Goal: Task Accomplishment & Management: Complete application form

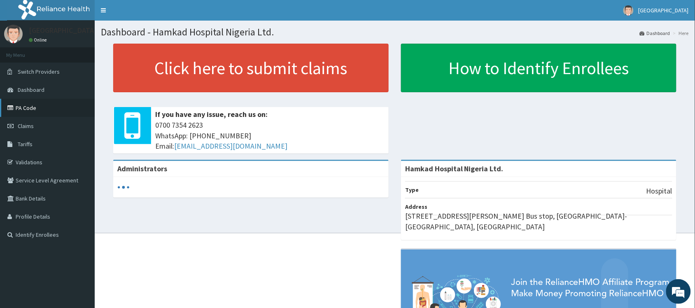
click at [32, 106] on link "PA Code" at bounding box center [47, 108] width 95 height 18
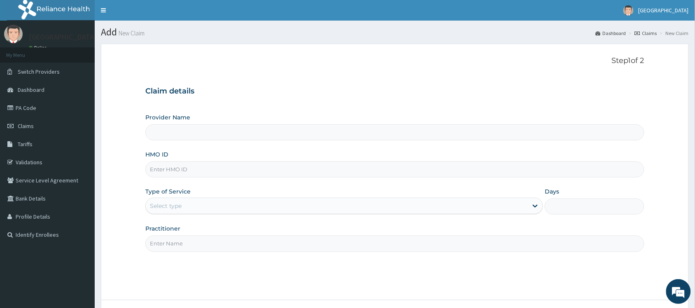
click at [200, 171] on input "HMO ID" at bounding box center [394, 169] width 499 height 16
paste input "SKY/10022/C"
type input "SKY/10022/C"
click at [223, 210] on div "Select type" at bounding box center [337, 205] width 382 height 13
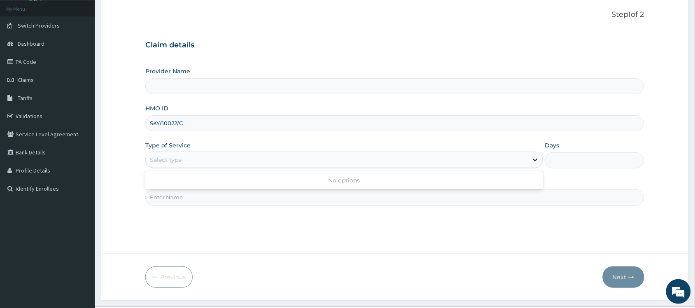
scroll to position [66, 0]
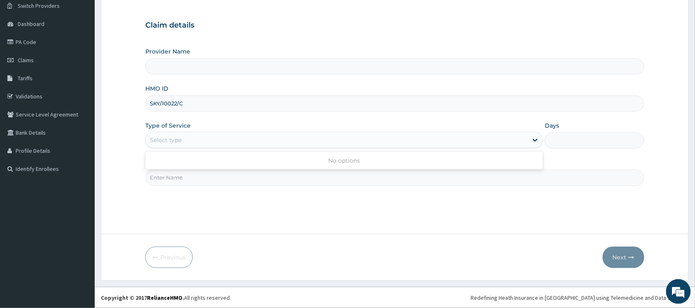
click at [165, 146] on div "Select type" at bounding box center [337, 139] width 382 height 13
click at [172, 139] on div "Select type" at bounding box center [166, 140] width 32 height 8
click at [180, 143] on div "Select type" at bounding box center [166, 140] width 32 height 8
click at [182, 140] on div "Select type" at bounding box center [337, 139] width 382 height 13
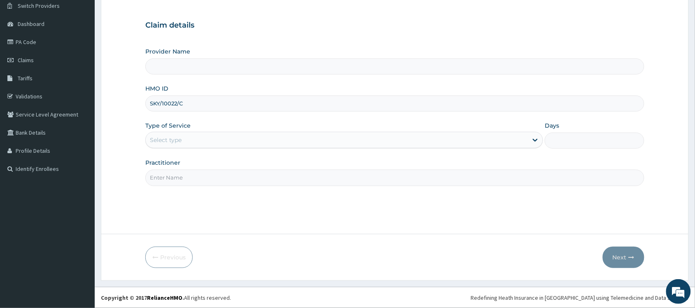
click at [182, 140] on div "Select type" at bounding box center [337, 139] width 382 height 13
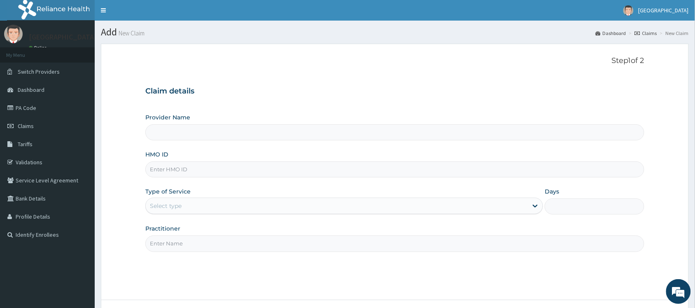
type input "Hamkad Hospital Nigeria Ltd."
click at [199, 174] on input "HMO ID" at bounding box center [394, 169] width 499 height 16
paste input "PA/4D03B8"
type input "PA/4D03B8"
paste input "PA/4D03B8"
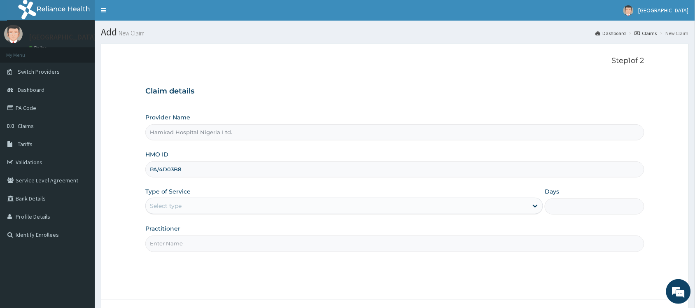
type input "PA/4D03B8"
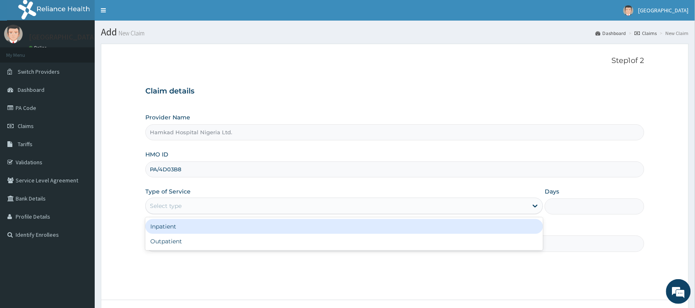
click at [234, 203] on div "Select type" at bounding box center [337, 205] width 382 height 13
drag, startPoint x: 221, startPoint y: 229, endPoint x: 224, endPoint y: 223, distance: 5.9
click at [221, 228] on div "Inpatient" at bounding box center [344, 226] width 398 height 15
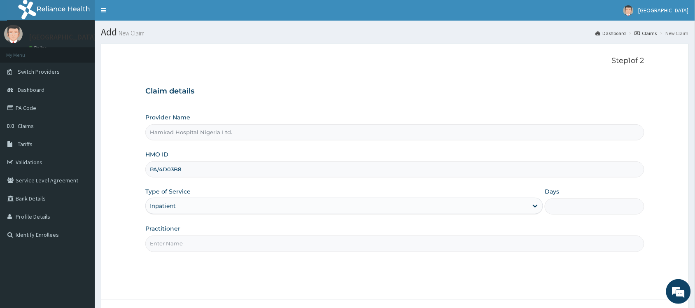
click at [560, 207] on input "Days" at bounding box center [595, 207] width 100 height 16
type input "3"
click at [206, 248] on input "Practitioner" at bounding box center [394, 244] width 499 height 16
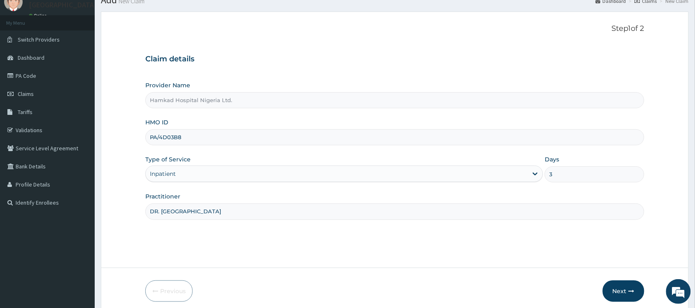
scroll to position [66, 0]
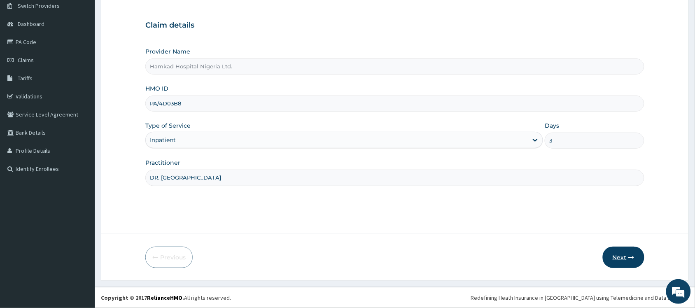
type input "DR. AJIMUDA"
click at [621, 258] on button "Next" at bounding box center [624, 257] width 42 height 21
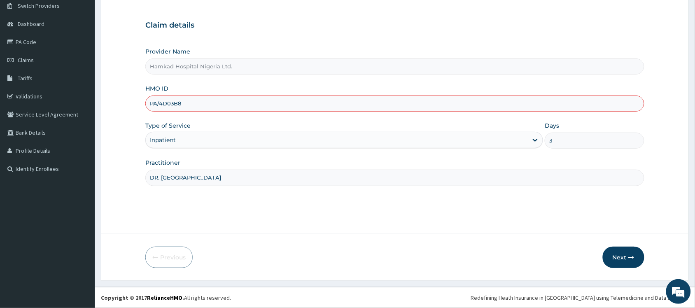
click at [178, 103] on input "PA/4D03B8" at bounding box center [394, 104] width 499 height 16
drag, startPoint x: 203, startPoint y: 102, endPoint x: 103, endPoint y: 101, distance: 100.1
click at [104, 101] on form "Step 1 of 2 Claim details Provider Name Hamkad Hospital Nigeria Ltd. HMO ID PA/…" at bounding box center [395, 129] width 588 height 303
type input "SKY/10022/C"
click at [613, 258] on button "Next" at bounding box center [624, 257] width 42 height 21
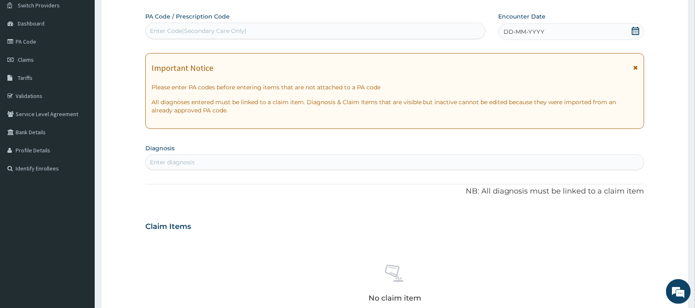
click at [634, 30] on icon at bounding box center [635, 31] width 7 height 8
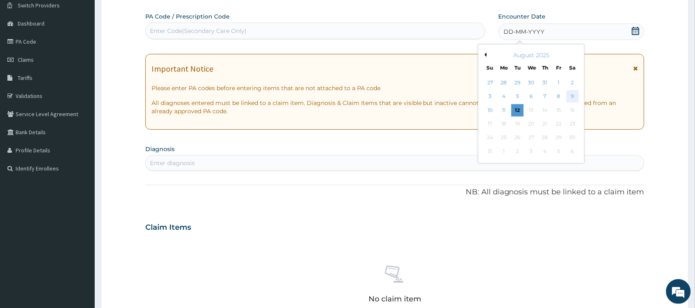
click at [571, 98] on div "9" at bounding box center [573, 97] width 12 height 12
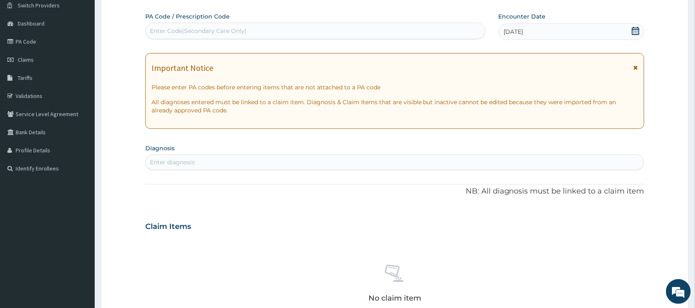
click at [200, 35] on div "Enter Code(Secondary Care Only)" at bounding box center [198, 31] width 97 height 8
paste input "SKY/10022/D"
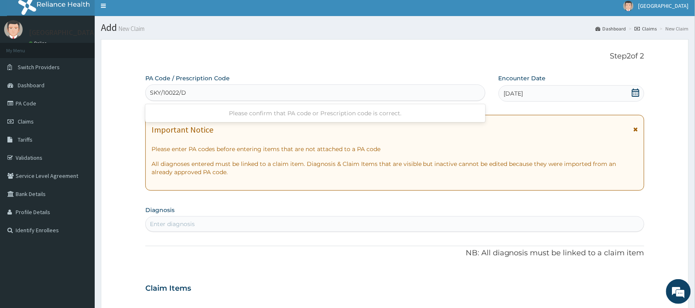
scroll to position [0, 0]
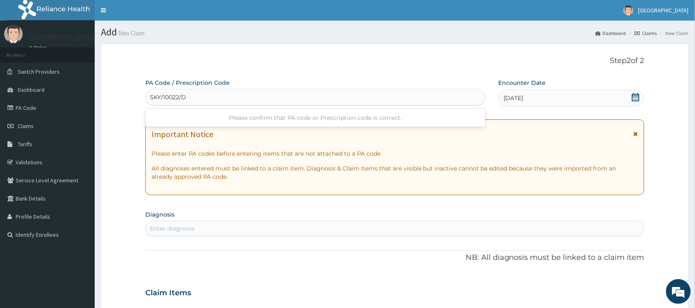
type input "SKY/10022/D"
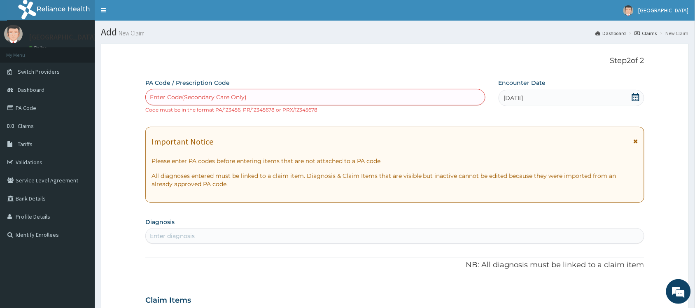
click at [215, 97] on div "Enter Code(Secondary Care Only)" at bounding box center [198, 97] width 97 height 8
paste input "PA/4D03B8"
type input "PA/4D03B8"
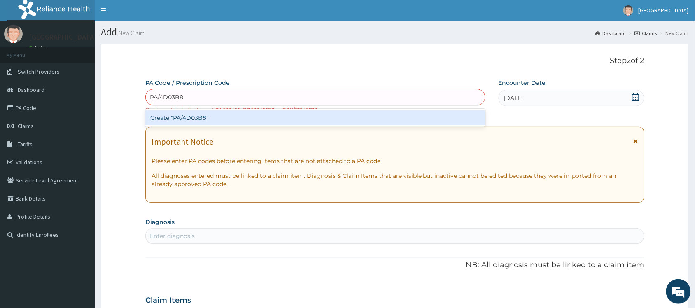
click at [198, 117] on div "Create "PA/4D03B8"" at bounding box center [315, 117] width 340 height 15
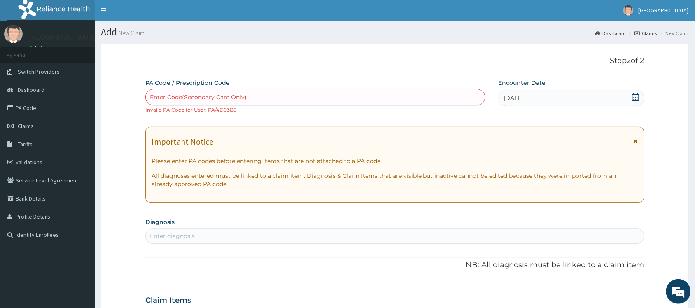
click at [208, 100] on div "Enter Code(Secondary Care Only)" at bounding box center [198, 97] width 97 height 8
paste input "PA/4D03B8"
type input "PA/4D03B8"
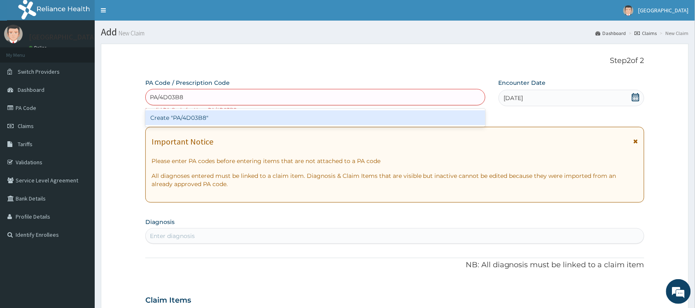
click at [203, 122] on div "Create "PA/4D03B8"" at bounding box center [315, 117] width 340 height 15
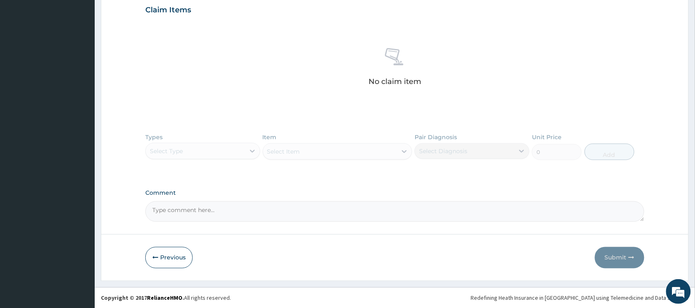
scroll to position [291, 0]
click at [155, 259] on icon "button" at bounding box center [155, 258] width 6 height 6
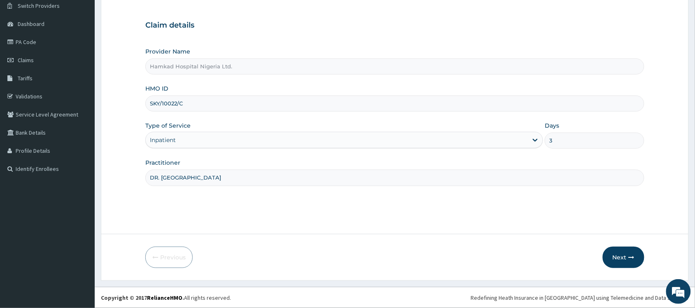
click at [191, 101] on input "SKY/10022/C" at bounding box center [394, 104] width 499 height 16
type input "SKY/10022/d"
click at [619, 258] on button "Next" at bounding box center [624, 257] width 42 height 21
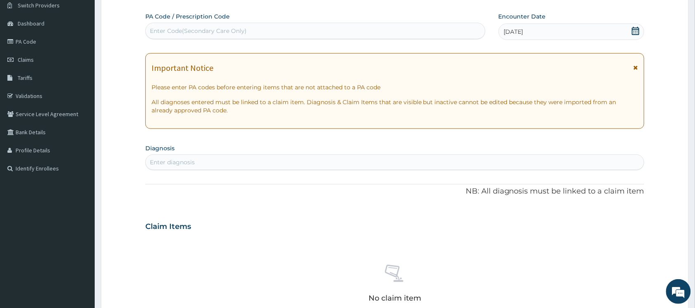
click at [213, 29] on div "Enter Code(Secondary Care Only)" at bounding box center [198, 31] width 97 height 8
paste input "PA/4D03B8"
type input "PA/4D03B8"
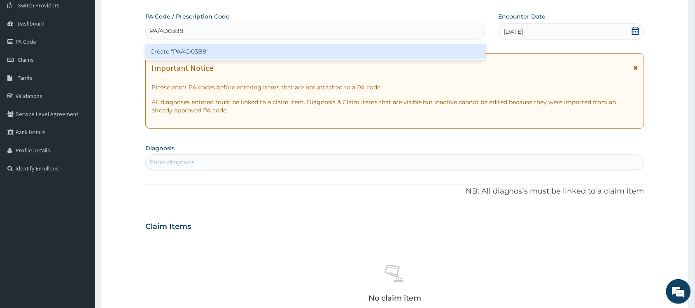
click at [206, 54] on div "Create "PA/4D03B8"" at bounding box center [315, 51] width 340 height 15
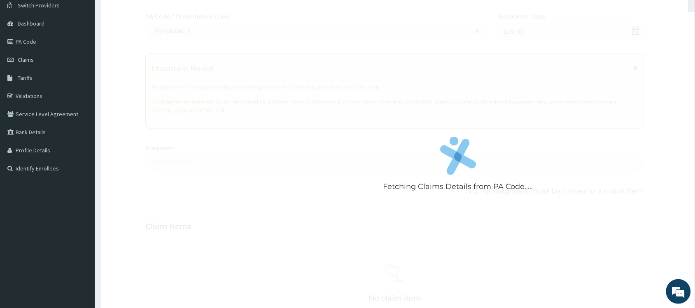
scroll to position [245, 0]
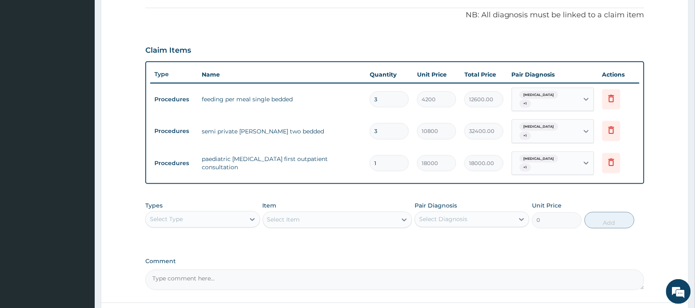
click at [196, 213] on div "Select Type" at bounding box center [195, 219] width 99 height 13
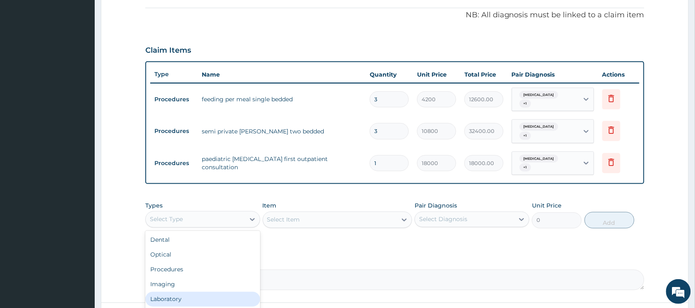
drag, startPoint x: 188, startPoint y: 289, endPoint x: 194, endPoint y: 276, distance: 14.4
click at [190, 292] on div "Laboratory" at bounding box center [202, 299] width 115 height 15
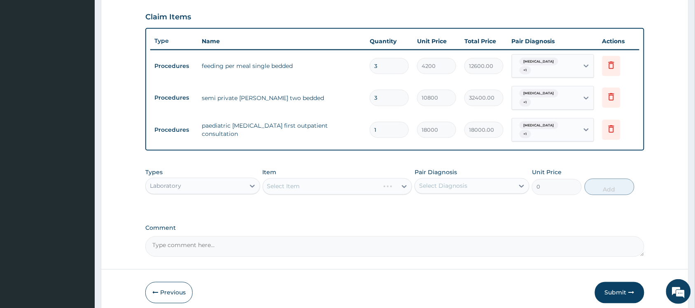
scroll to position [297, 0]
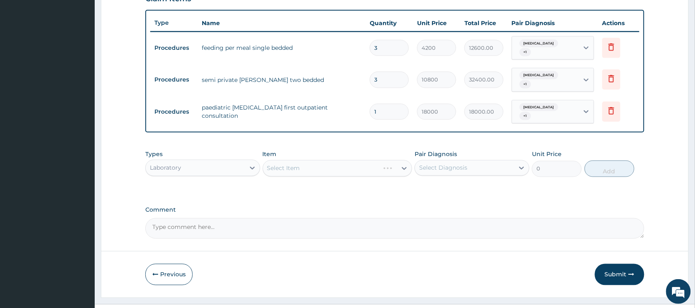
click at [286, 164] on div "Select Item" at bounding box center [338, 168] width 150 height 16
click at [287, 164] on div "Select Item" at bounding box center [283, 168] width 33 height 8
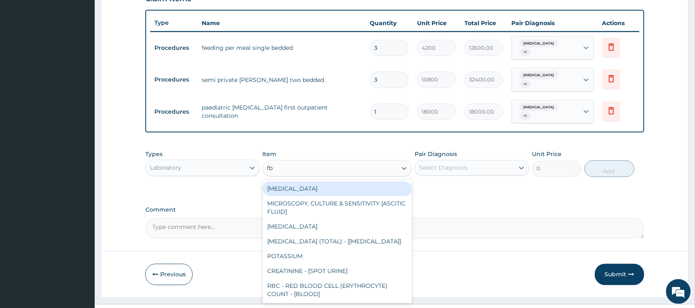
type input "fbc"
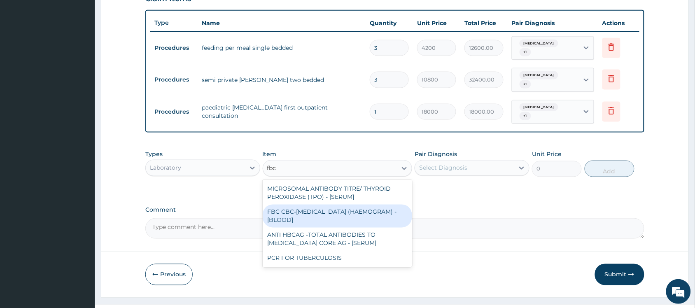
click at [295, 207] on div "FBC CBC-COMPLETE BLOOD COUNT (HAEMOGRAM) - [BLOOD]" at bounding box center [338, 216] width 150 height 23
type input "4800"
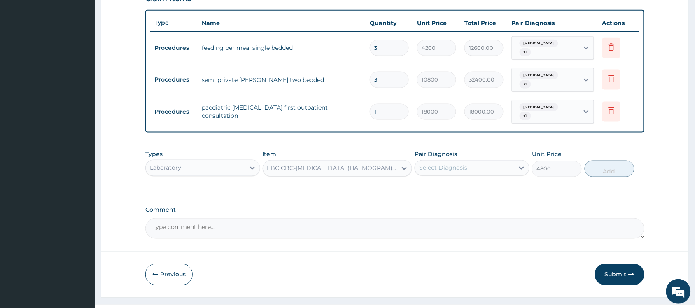
click at [450, 166] on div "Pair Diagnosis Select Diagnosis" at bounding box center [472, 163] width 115 height 27
click at [449, 164] on div "Select Diagnosis" at bounding box center [443, 168] width 48 height 8
click at [448, 182] on div "Malaria" at bounding box center [472, 189] width 115 height 17
drag, startPoint x: 446, startPoint y: 178, endPoint x: 443, endPoint y: 196, distance: 17.9
click at [446, 184] on label "Malaria" at bounding box center [453, 188] width 51 height 8
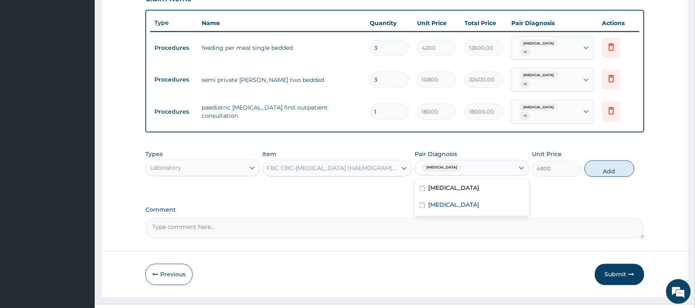
checkbox input "false"
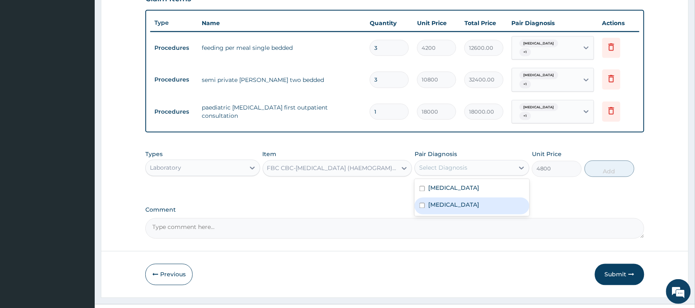
drag, startPoint x: 442, startPoint y: 198, endPoint x: 510, endPoint y: 178, distance: 71.3
click at [442, 201] on label "Sepsis" at bounding box center [453, 205] width 51 height 8
checkbox input "true"
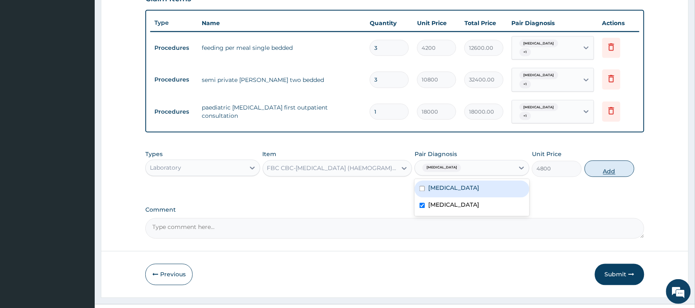
click at [606, 164] on button "Add" at bounding box center [610, 169] width 50 height 16
type input "0"
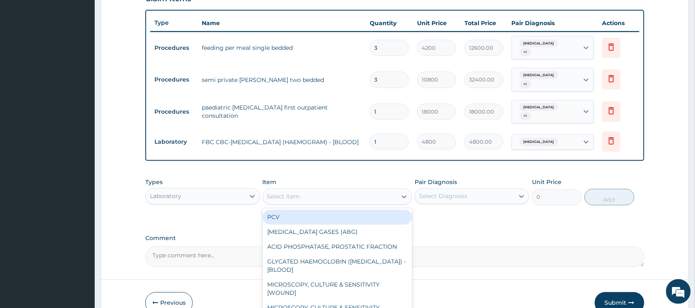
click at [278, 193] on div "Select Item" at bounding box center [283, 197] width 33 height 8
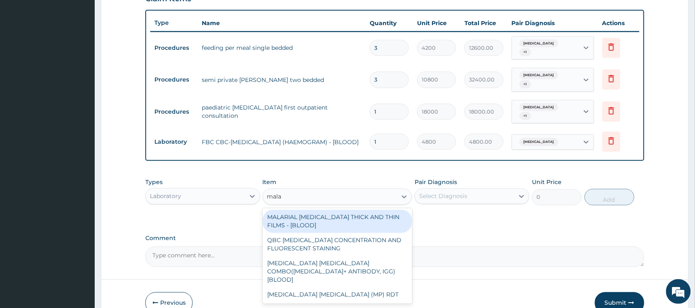
type input "malar"
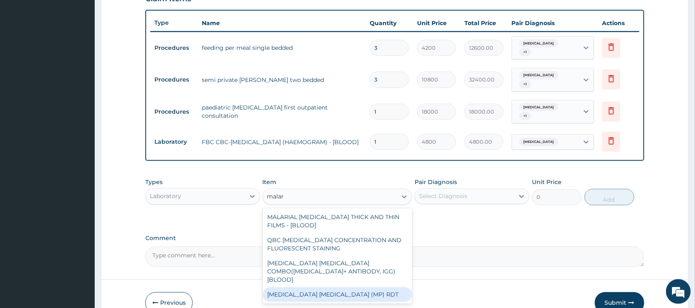
drag, startPoint x: 310, startPoint y: 276, endPoint x: 329, endPoint y: 267, distance: 21.0
click at [311, 288] on div "MALARIA PARASITE (MP) RDT" at bounding box center [338, 295] width 150 height 15
type input "1800"
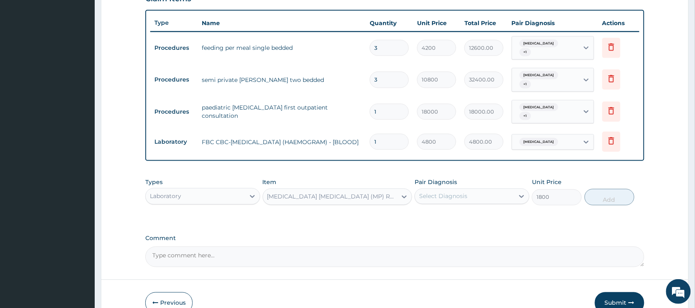
click at [458, 192] on div "Select Diagnosis" at bounding box center [443, 196] width 48 height 8
click at [453, 209] on div "Malaria" at bounding box center [472, 217] width 115 height 17
checkbox input "true"
click at [601, 192] on button "Add" at bounding box center [610, 197] width 50 height 16
type input "0"
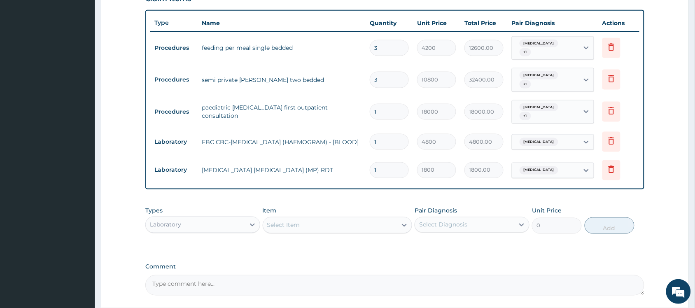
click at [212, 219] on div "Laboratory" at bounding box center [195, 224] width 99 height 13
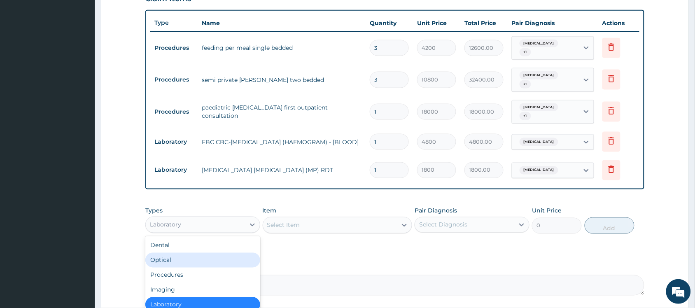
scroll to position [28, 0]
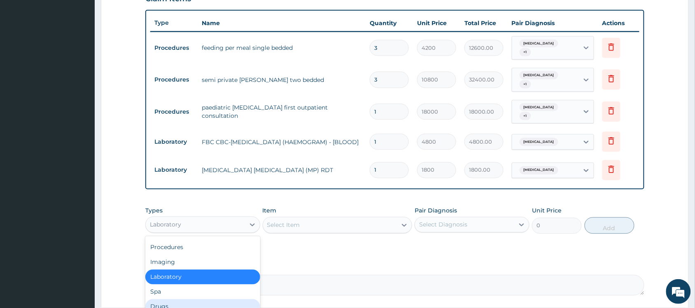
drag, startPoint x: 178, startPoint y: 293, endPoint x: 218, endPoint y: 268, distance: 47.8
click at [178, 299] on div "Drugs" at bounding box center [202, 306] width 115 height 15
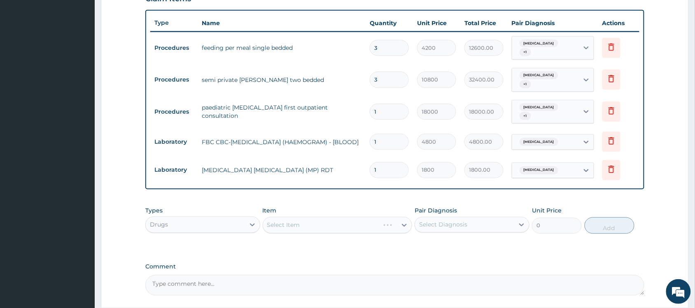
click at [282, 217] on div "Select Item" at bounding box center [338, 225] width 150 height 16
click at [281, 219] on div "Select Item" at bounding box center [338, 225] width 150 height 16
click at [279, 222] on div "Select Item" at bounding box center [338, 225] width 150 height 16
click at [275, 217] on div "Select Item" at bounding box center [338, 225] width 150 height 16
click at [278, 221] on div "Select Item" at bounding box center [283, 225] width 33 height 8
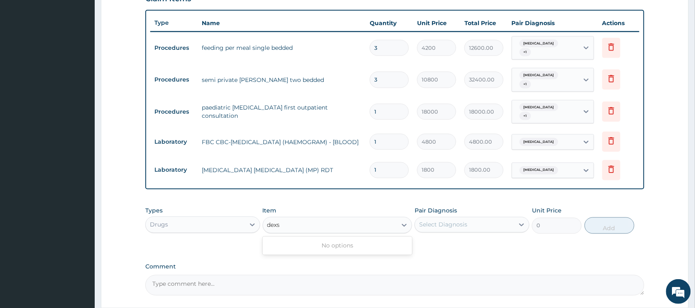
type input "dex"
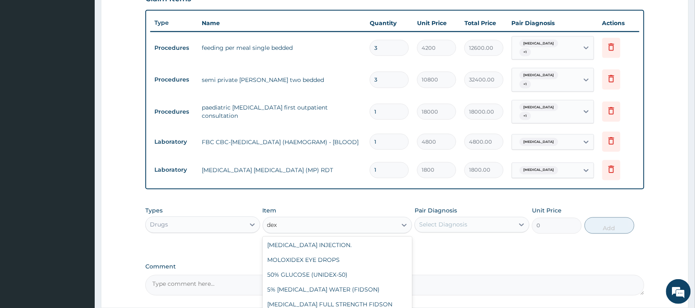
scroll to position [0, 0]
click at [337, 298] on div "5% DEXTROSE WATER (FIDSON)" at bounding box center [338, 305] width 150 height 15
type input "1980"
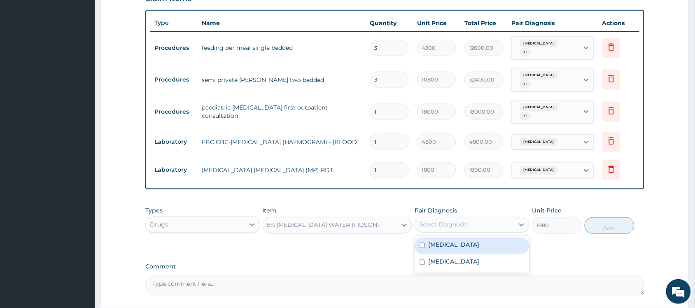
click at [443, 221] on div "Select Diagnosis" at bounding box center [443, 225] width 48 height 8
click at [441, 241] on label "Malaria" at bounding box center [453, 245] width 51 height 8
checkbox input "true"
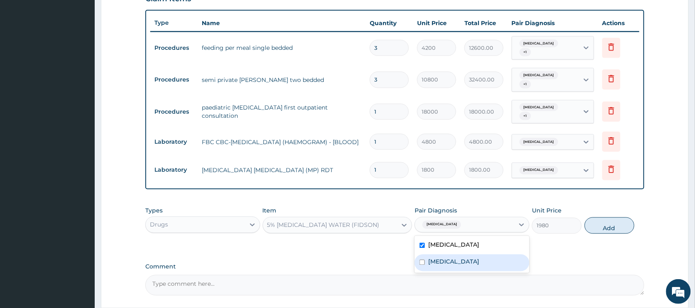
click at [440, 258] on label "Sepsis" at bounding box center [453, 262] width 51 height 8
checkbox input "true"
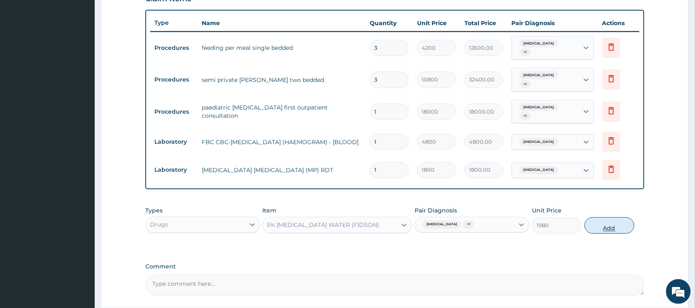
click at [602, 218] on button "Add" at bounding box center [610, 226] width 50 height 16
type input "0"
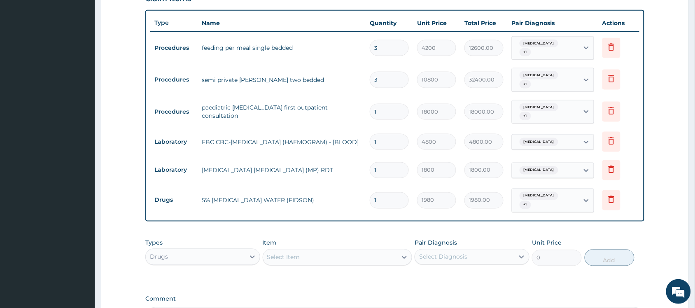
type input "0.00"
type input "3"
type input "5940.00"
type input "3"
click at [316, 251] on div "Select Item" at bounding box center [330, 257] width 134 height 13
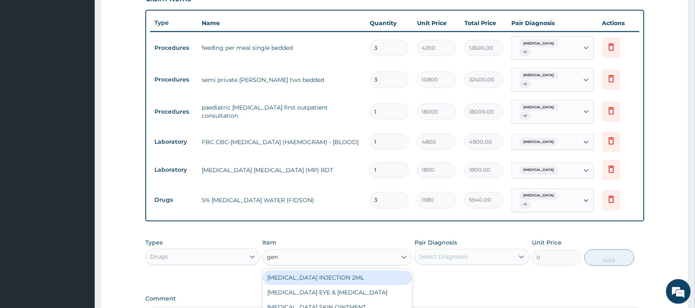
type input "gent"
click at [345, 271] on div "GENTAMICIN INJECTION 2ML" at bounding box center [338, 278] width 150 height 15
type input "369.6000061035156"
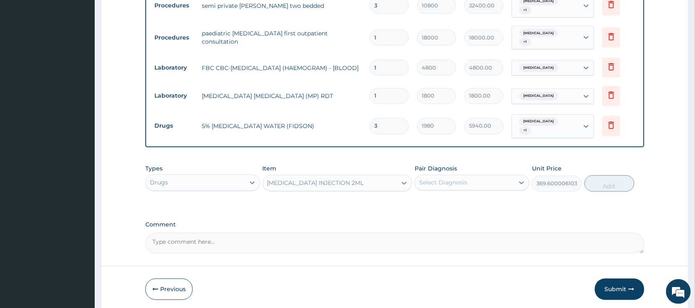
scroll to position [388, 0]
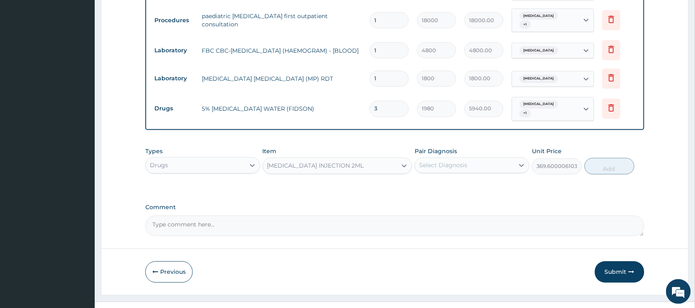
drag, startPoint x: 446, startPoint y: 151, endPoint x: 448, endPoint y: 160, distance: 9.3
click at [448, 161] on div "Select Diagnosis" at bounding box center [443, 165] width 48 height 8
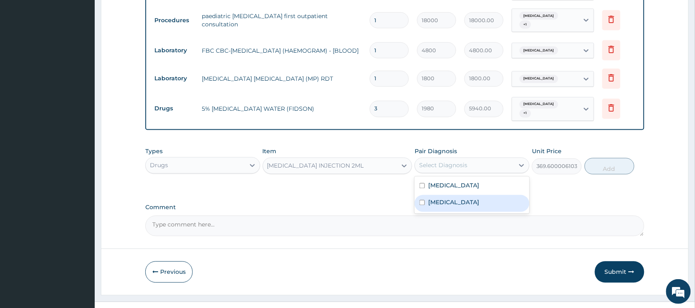
click at [449, 195] on div "Sepsis" at bounding box center [472, 203] width 115 height 17
checkbox input "true"
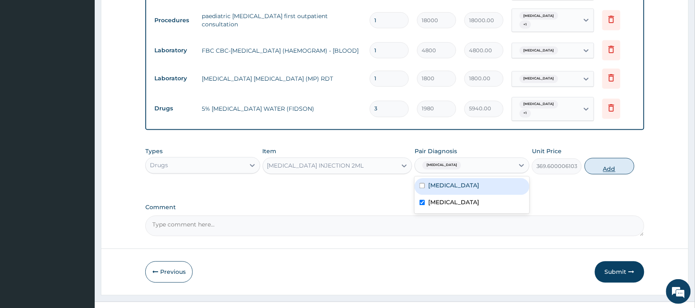
click at [604, 158] on button "Add" at bounding box center [610, 166] width 50 height 16
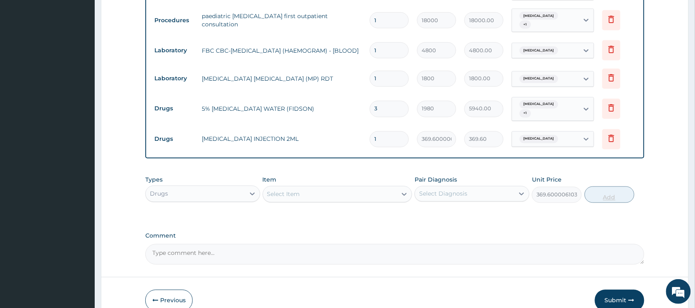
type input "0"
type input "0.00"
type input "7"
type input "2587.20"
type input "7"
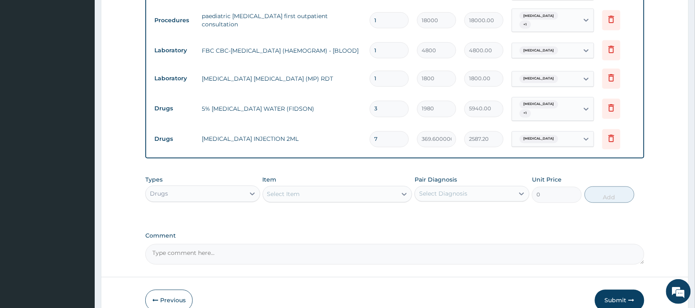
click at [315, 188] on div "Select Item" at bounding box center [330, 194] width 134 height 13
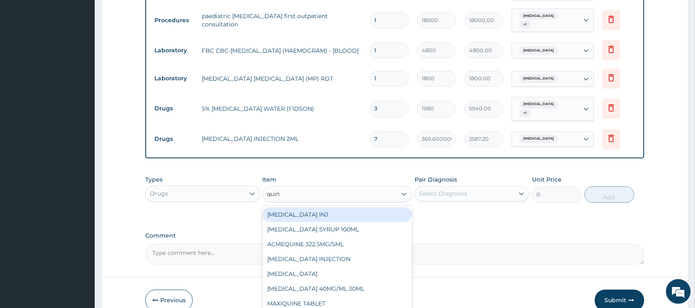
type input "quini"
drag, startPoint x: 314, startPoint y: 200, endPoint x: 332, endPoint y: 196, distance: 18.2
click at [315, 208] on div "QUININE INJ" at bounding box center [338, 215] width 150 height 15
type input "1500"
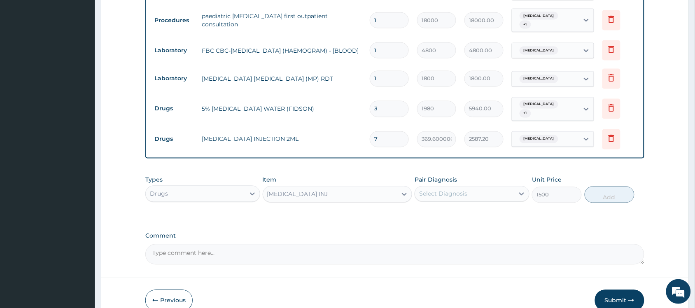
click at [453, 190] on div "Select Diagnosis" at bounding box center [443, 194] width 48 height 8
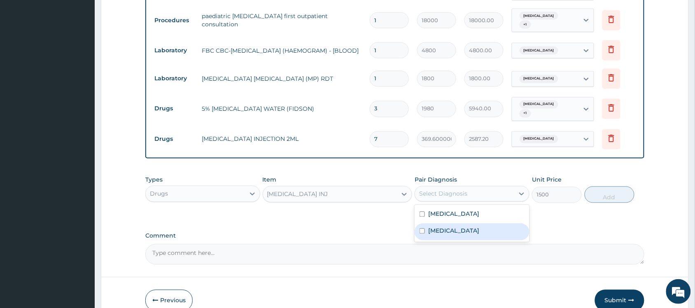
drag, startPoint x: 448, startPoint y: 216, endPoint x: 503, endPoint y: 201, distance: 57.4
click at [450, 224] on div "Sepsis" at bounding box center [472, 232] width 115 height 17
checkbox input "true"
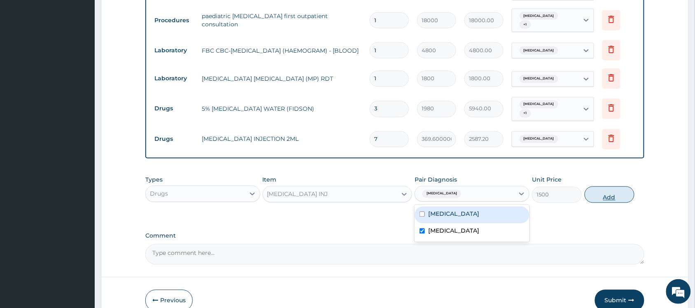
click at [599, 187] on button "Add" at bounding box center [610, 195] width 50 height 16
type input "0"
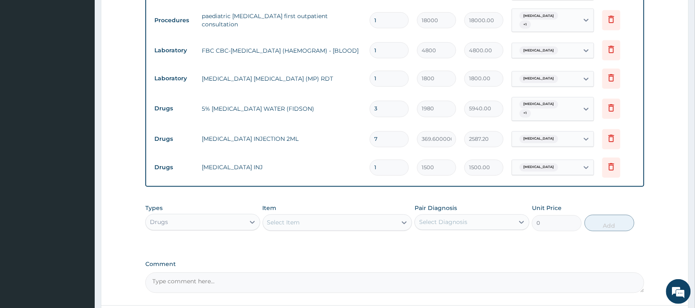
type input "0.00"
type input "3"
type input "4500.00"
type input "3"
click at [299, 216] on div "Select Item" at bounding box center [330, 222] width 134 height 13
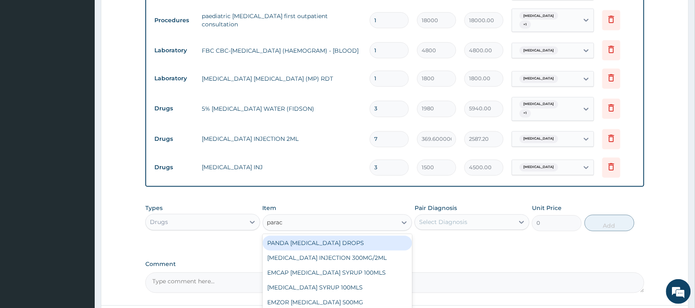
type input "parace"
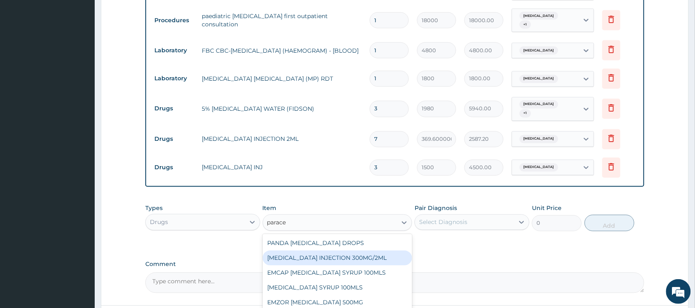
click at [325, 251] on div "PARACETAMOL INJECTION 300MG/2ML" at bounding box center [338, 258] width 150 height 15
type input "290.3999938964844"
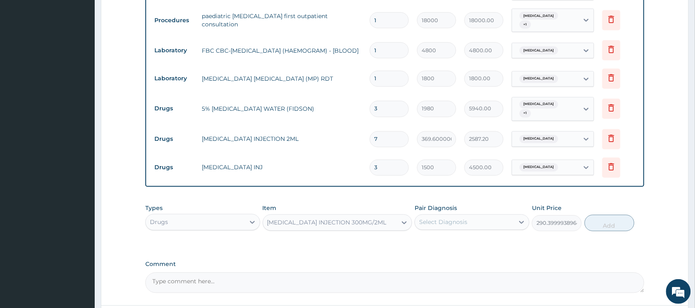
click at [433, 216] on div "Select Diagnosis" at bounding box center [464, 222] width 99 height 13
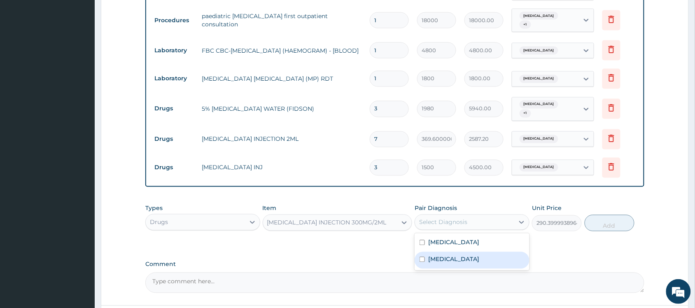
click at [447, 239] on label "Malaria" at bounding box center [453, 243] width 51 height 8
checkbox input "true"
drag, startPoint x: 440, startPoint y: 246, endPoint x: 462, endPoint y: 243, distance: 22.4
click at [442, 255] on label "Sepsis" at bounding box center [453, 259] width 51 height 8
checkbox input "true"
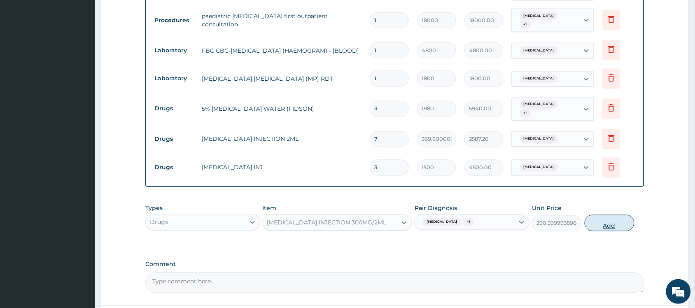
click at [607, 215] on button "Add" at bounding box center [610, 223] width 50 height 16
type input "0"
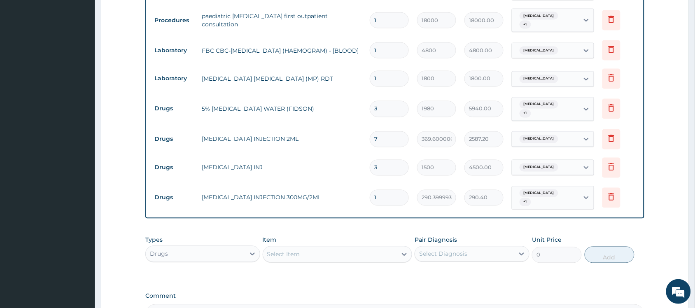
type input "0.00"
type input "3"
type input "871.20"
type input "3"
click at [310, 248] on div "Select Item" at bounding box center [330, 254] width 134 height 13
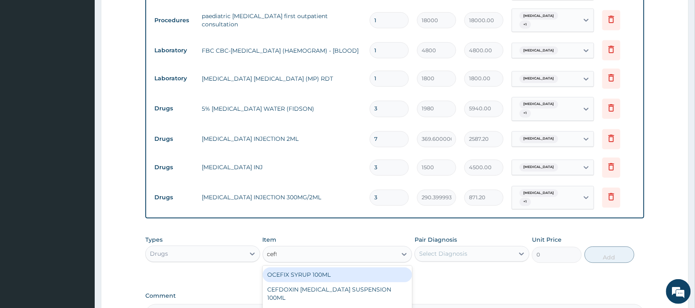
type input "ceftr"
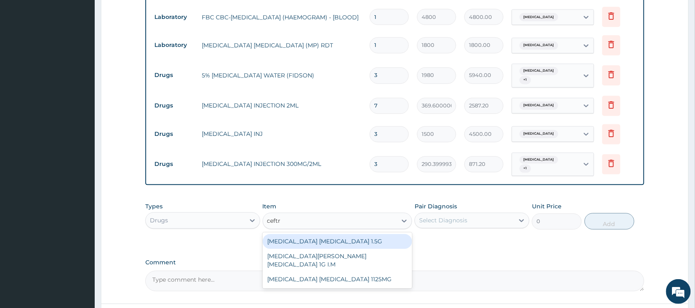
scroll to position [440, 0]
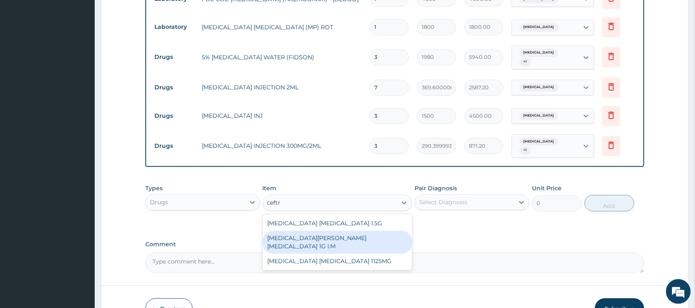
click at [347, 231] on div "ROCEPHIN CEFTRIAXONE 1G I.M" at bounding box center [338, 242] width 150 height 23
type input "9240"
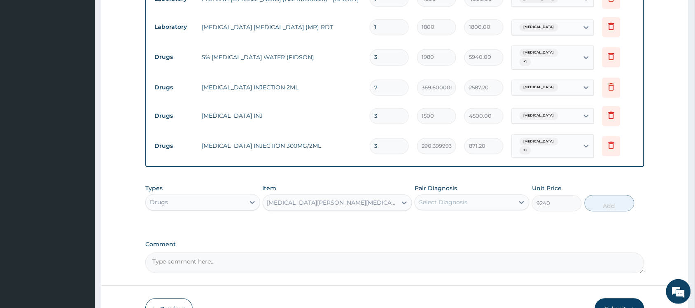
click at [325, 199] on div "ROCEPHIN CEFTRIAXONE 1G I.M" at bounding box center [332, 203] width 131 height 8
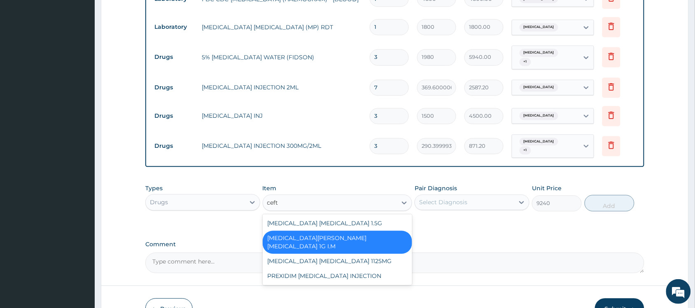
scroll to position [0, 0]
type input "ceftr"
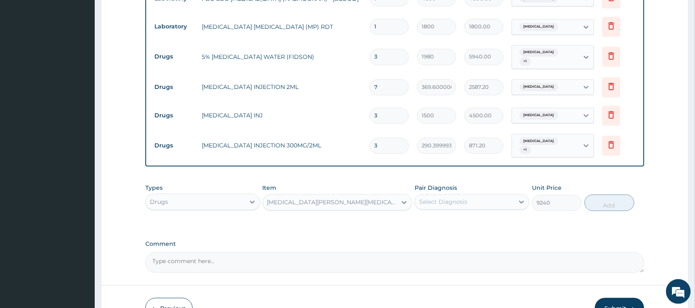
scroll to position [474, 0]
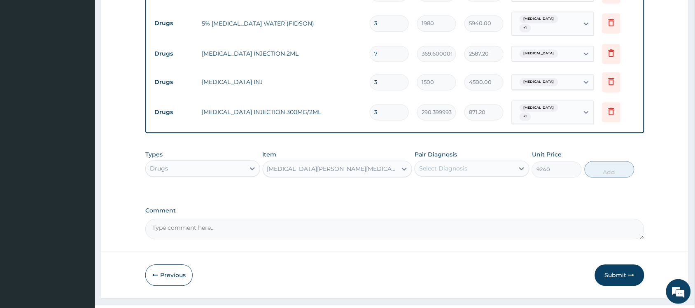
click at [302, 165] on div "ROCEPHIN CEFTRIAXONE 1G I.M" at bounding box center [332, 169] width 131 height 8
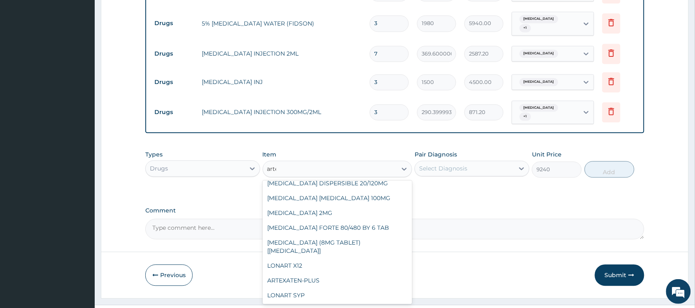
scroll to position [73, 0]
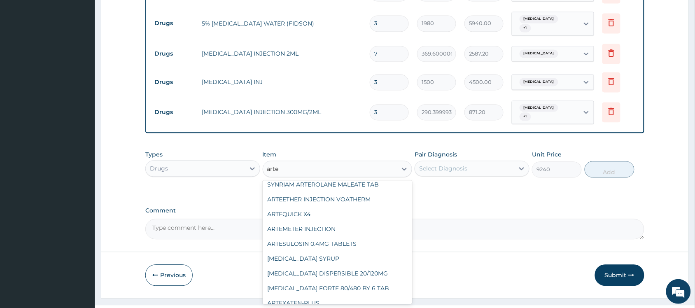
type input "artem"
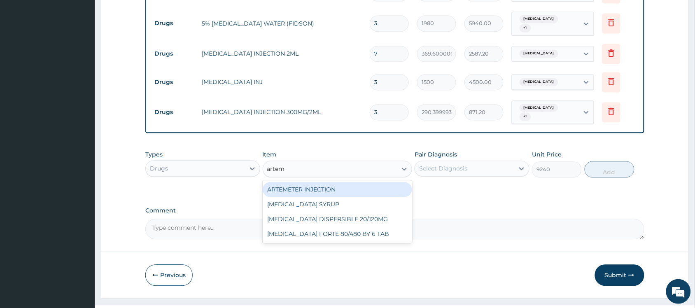
scroll to position [0, 0]
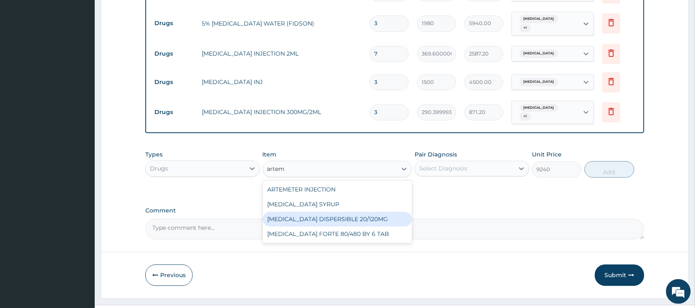
click at [351, 212] on div "COARTEM DISPERSIBLE 20/120MG" at bounding box center [338, 219] width 150 height 15
type input "125.4000015258789"
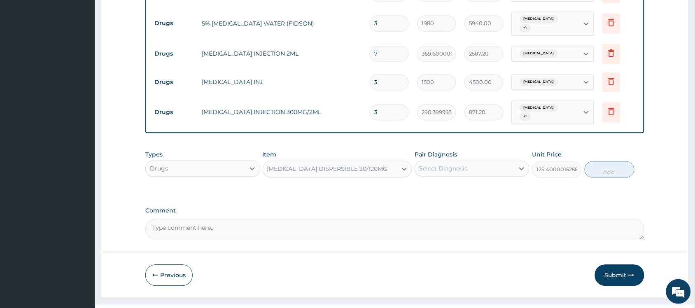
click at [440, 164] on div "Select Diagnosis" at bounding box center [443, 168] width 48 height 8
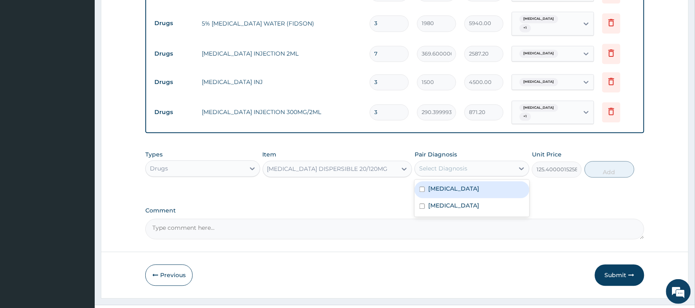
click at [439, 185] on label "Malaria" at bounding box center [453, 189] width 51 height 8
checkbox input "true"
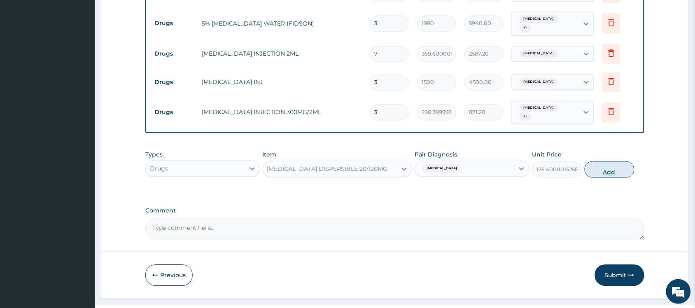
click at [606, 161] on button "Add" at bounding box center [610, 169] width 50 height 16
type input "0"
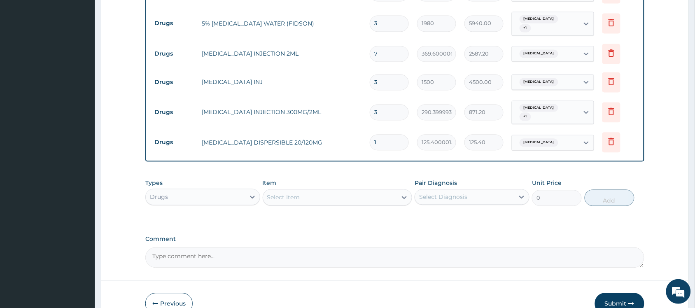
type input "0.00"
type input "6"
type input "752.40"
type input "6"
click at [296, 193] on div "Select Item" at bounding box center [283, 197] width 33 height 8
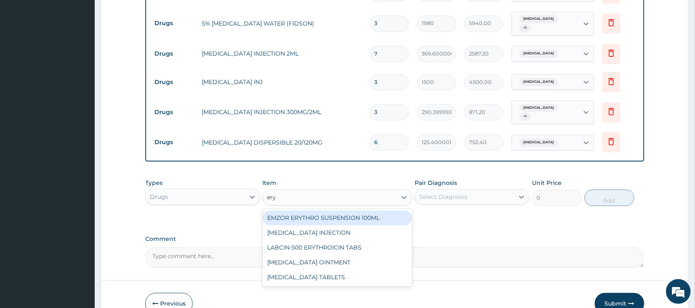
type input "eryt"
click at [344, 211] on div "EMZOR ERYTHRO SUSPENSION 100ML" at bounding box center [338, 218] width 150 height 15
type input "2904"
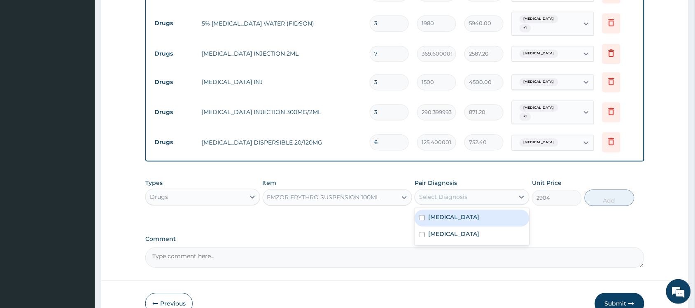
click at [437, 193] on div "Select Diagnosis" at bounding box center [443, 197] width 48 height 8
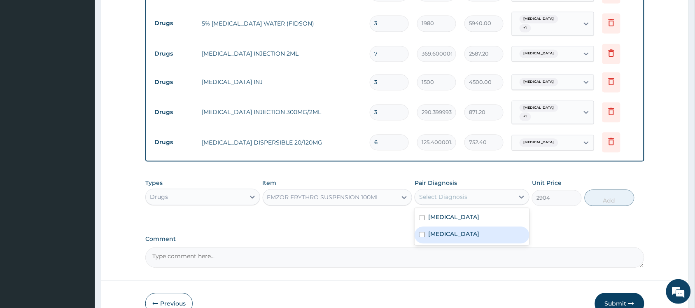
click at [434, 230] on label "Sepsis" at bounding box center [453, 234] width 51 height 8
checkbox input "true"
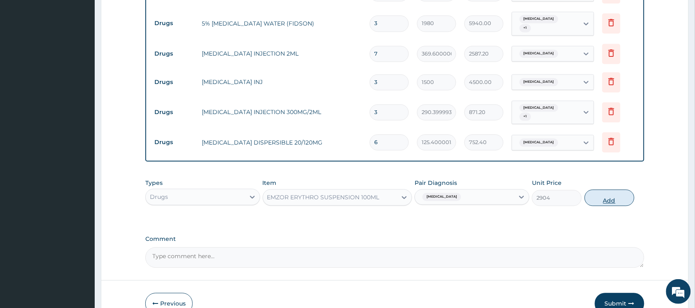
click at [607, 190] on button "Add" at bounding box center [610, 198] width 50 height 16
type input "0"
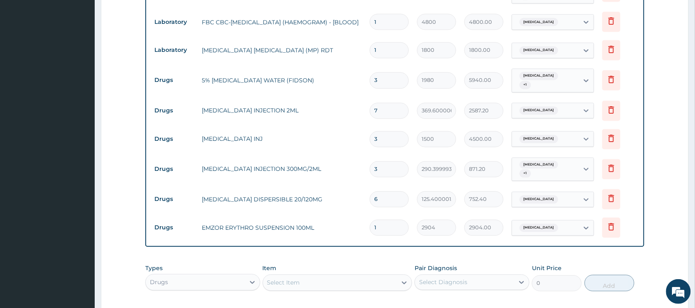
scroll to position [530, 0]
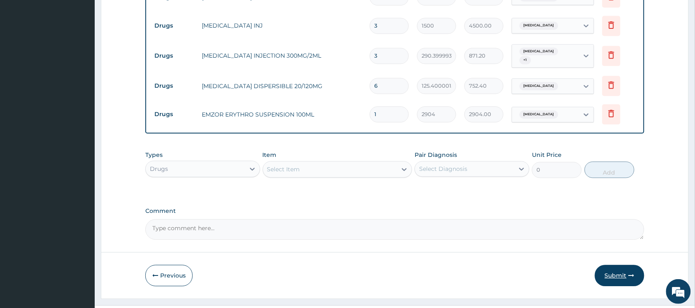
click at [620, 265] on button "Submit" at bounding box center [619, 275] width 49 height 21
